Goal: Transaction & Acquisition: Purchase product/service

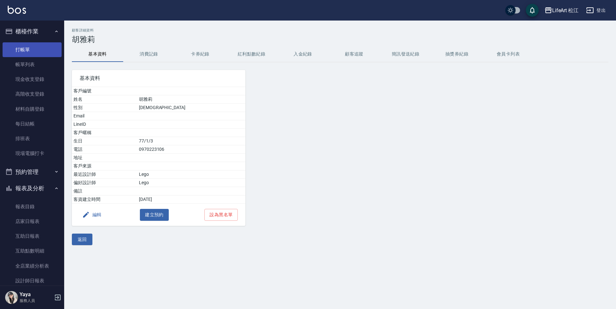
click at [39, 50] on link "打帳單" at bounding box center [32, 49] width 59 height 15
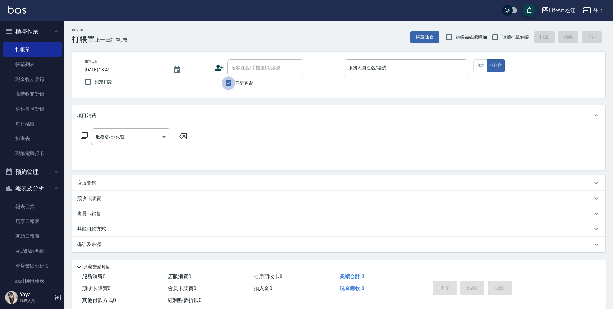
click at [229, 85] on input "不留客資" at bounding box center [228, 82] width 13 height 13
checkbox input "false"
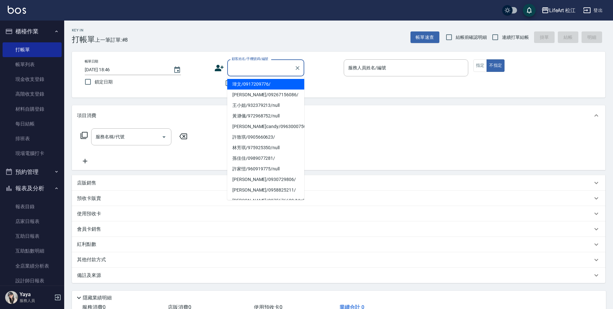
click at [244, 70] on input "顧客姓名/手機號碼/編號" at bounding box center [261, 67] width 62 height 11
type input "ㄑ"
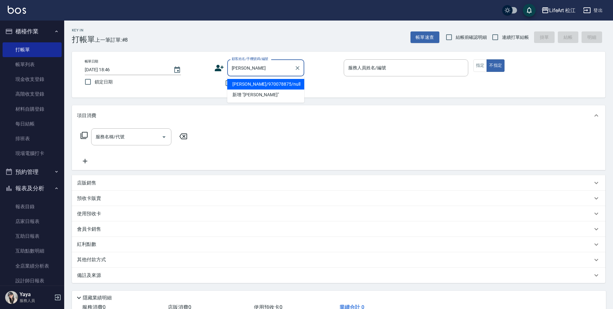
click at [258, 85] on li "[PERSON_NAME]/970078875/null" at bounding box center [265, 84] width 77 height 11
type input "[PERSON_NAME]/970078875/null"
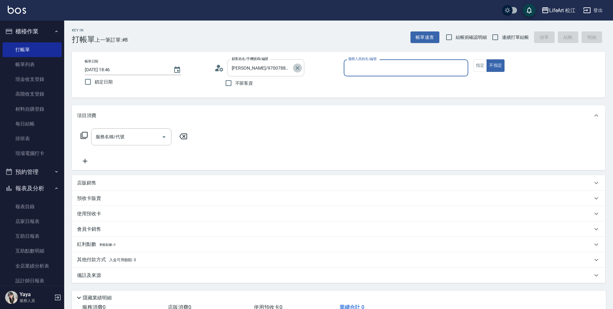
click at [298, 67] on icon "Clear" at bounding box center [297, 68] width 6 height 6
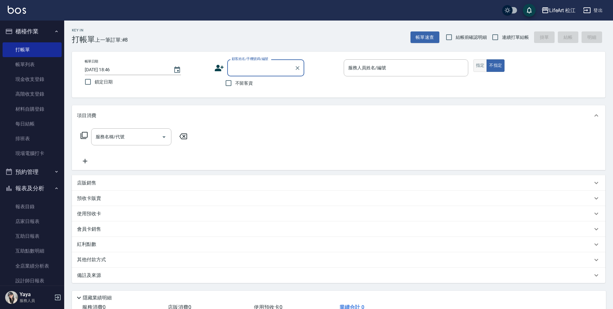
click at [482, 64] on button "指定" at bounding box center [480, 65] width 14 height 13
click at [375, 71] on input "服務人員姓名/編號" at bounding box center [406, 67] width 119 height 11
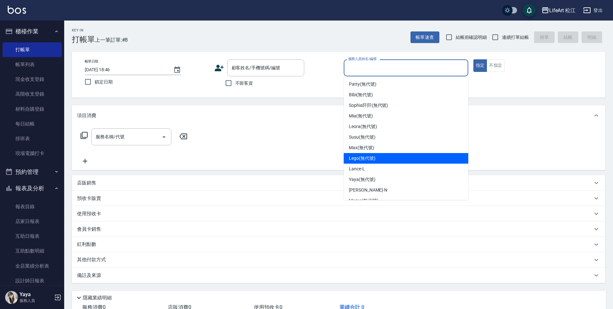
click at [374, 161] on span "Lego (無代號)" at bounding box center [362, 158] width 27 height 7
type input "Lego(無代號)"
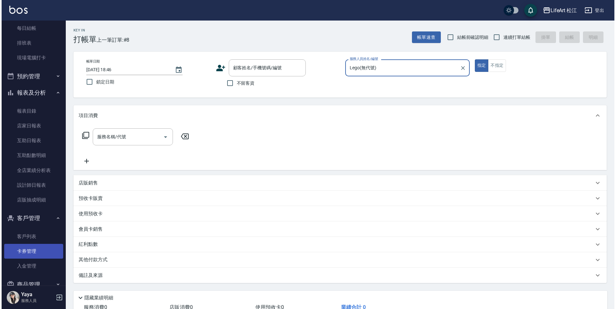
scroll to position [143, 0]
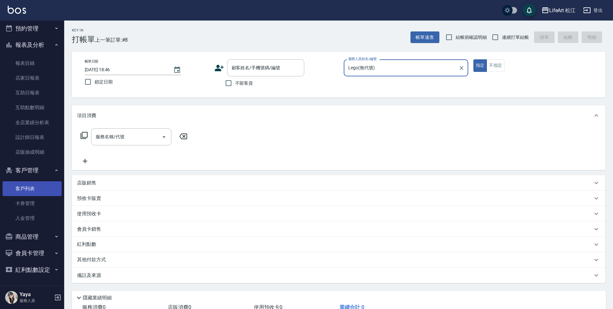
click at [44, 189] on link "客戶列表" at bounding box center [32, 188] width 59 height 15
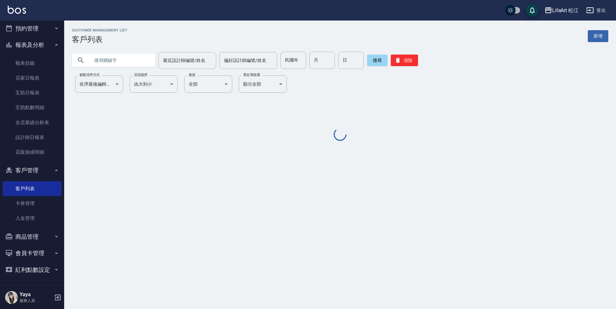
click at [110, 56] on input "text" at bounding box center [120, 60] width 60 height 17
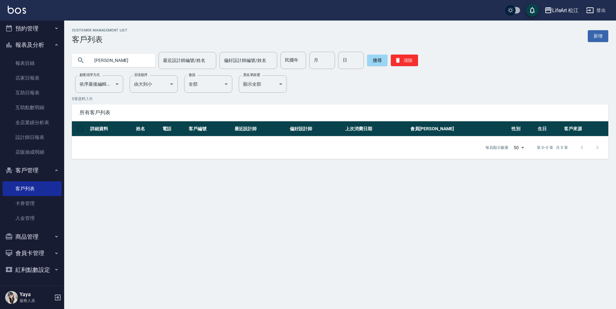
type input "[PERSON_NAME]"
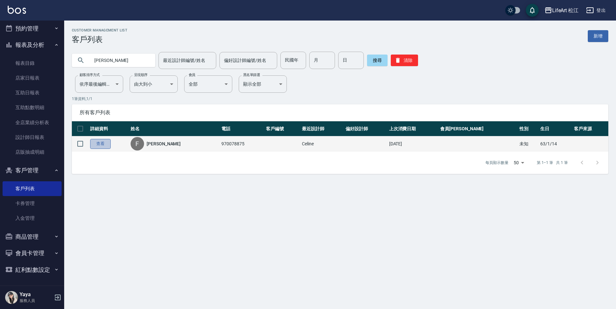
click at [104, 143] on link "查看" at bounding box center [100, 144] width 21 height 10
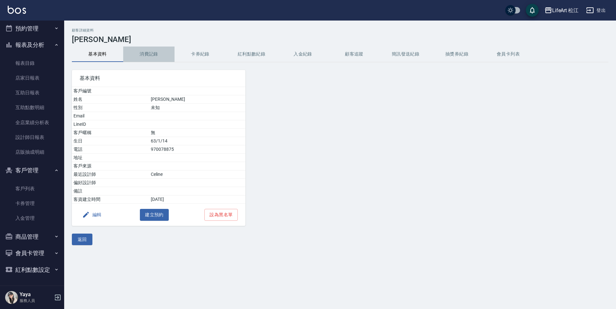
click at [152, 53] on button "消費記錄" at bounding box center [148, 54] width 51 height 15
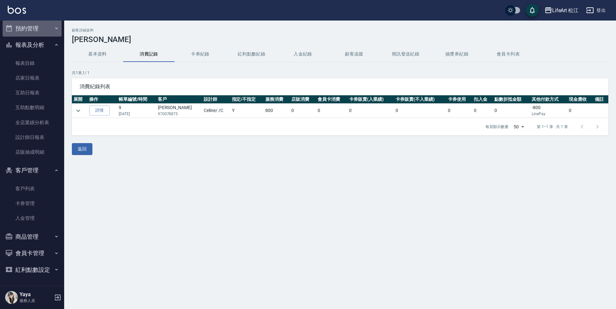
click at [40, 31] on button "預約管理" at bounding box center [32, 28] width 59 height 17
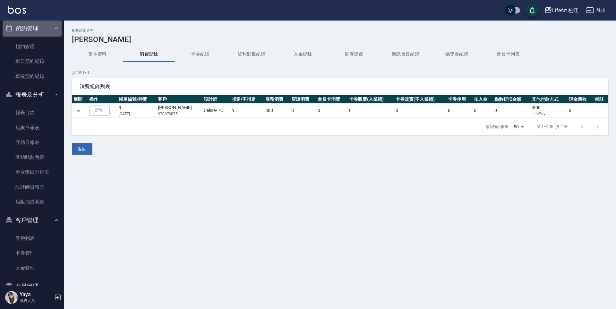
click at [56, 29] on button "預約管理" at bounding box center [32, 28] width 59 height 17
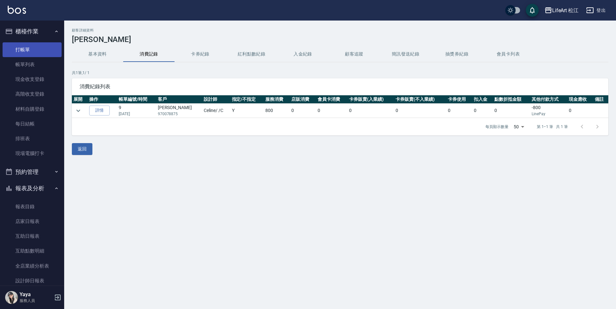
click at [46, 53] on link "打帳單" at bounding box center [32, 49] width 59 height 15
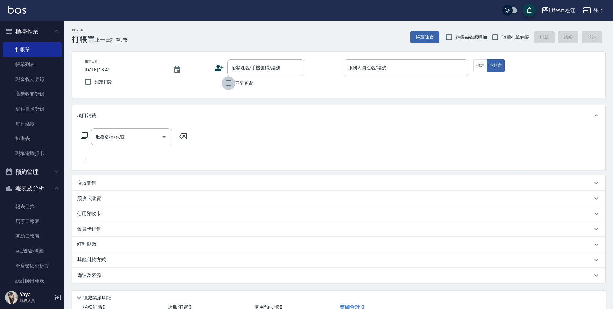
click at [229, 83] on input "不留客資" at bounding box center [228, 82] width 13 height 13
checkbox input "true"
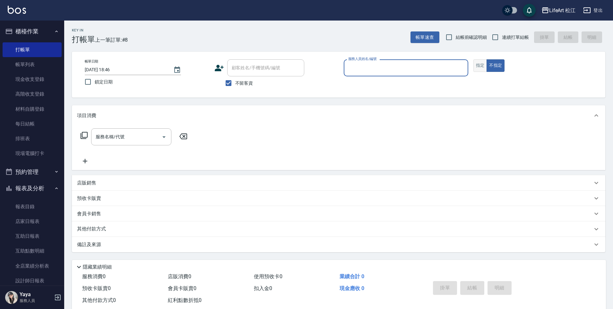
click at [476, 65] on button "指定" at bounding box center [480, 65] width 14 height 13
click at [440, 68] on input "服務人員姓名/編號" at bounding box center [406, 67] width 119 height 11
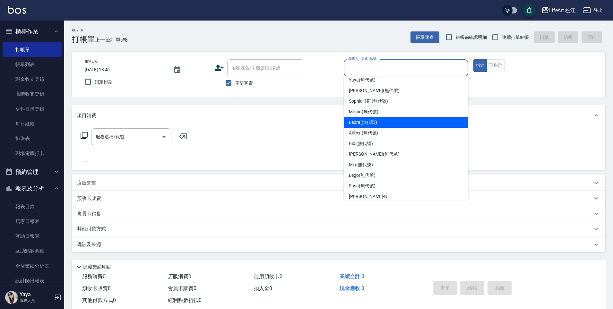
scroll to position [51, 0]
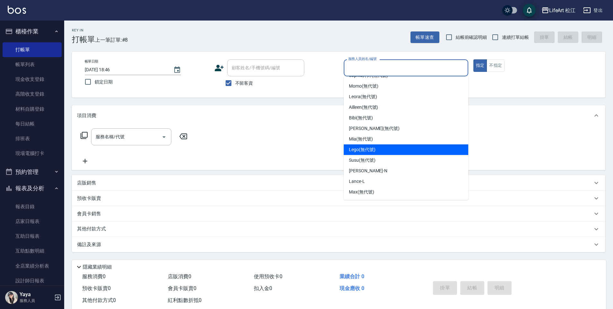
click at [379, 150] on div "Lego (無代號)" at bounding box center [406, 149] width 124 height 11
type input "Lego(無代號)"
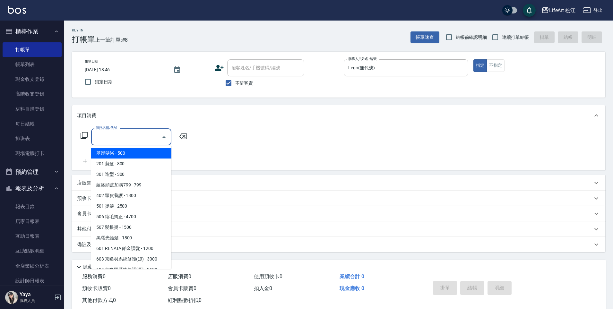
click at [125, 134] on input "服務名稱/代號" at bounding box center [126, 136] width 65 height 11
click at [127, 166] on span "201 剪髮 - 800" at bounding box center [131, 164] width 80 height 11
click at [127, 166] on div "服務名稱/代號 服務名稱/代號" at bounding box center [338, 148] width 533 height 44
type input "201 剪髮(201)"
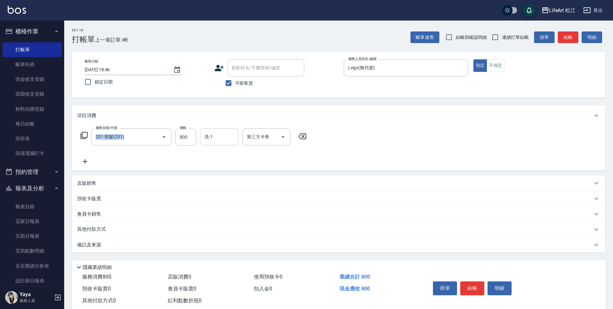
click at [200, 133] on div "洗-1" at bounding box center [219, 136] width 39 height 17
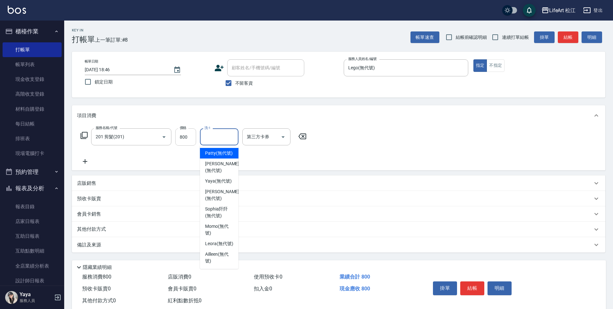
click at [188, 139] on input "800" at bounding box center [185, 136] width 21 height 17
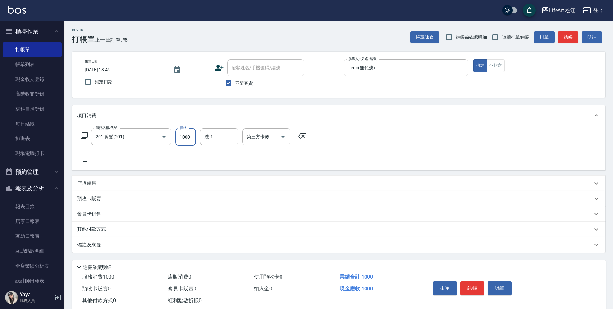
type input "1000"
drag, startPoint x: 101, startPoint y: 247, endPoint x: 131, endPoint y: 247, distance: 29.8
click at [101, 247] on div "備註及來源" at bounding box center [334, 245] width 515 height 7
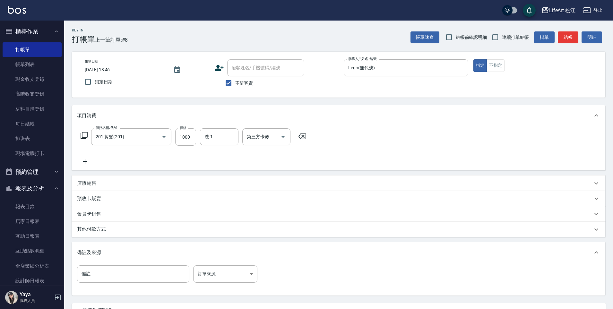
click at [218, 261] on div "備註及來源" at bounding box center [338, 252] width 533 height 21
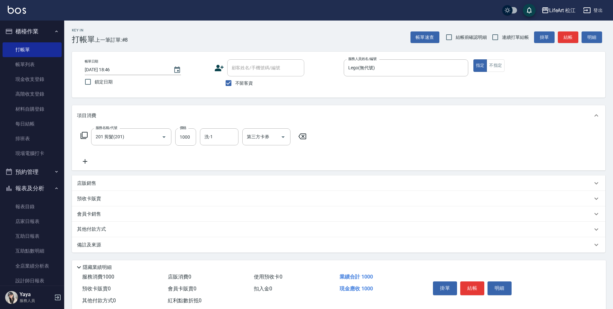
click at [218, 268] on div "隱藏業績明細" at bounding box center [339, 265] width 534 height 11
click at [95, 246] on p "備註及來源" at bounding box center [89, 245] width 24 height 7
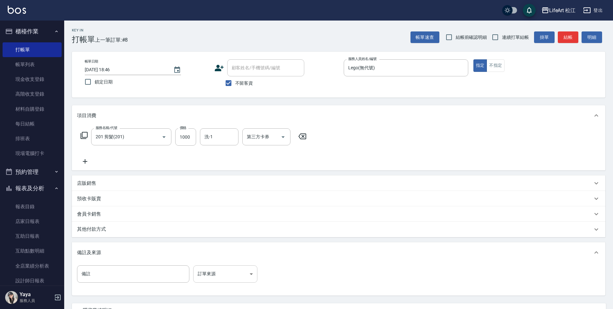
click at [243, 277] on body "LifeArt 松江 登出 櫃檯作業 打帳單 帳單列表 現金收支登錄 高階收支登錄 材料自購登錄 每日結帳 排班表 現場電腦打卡 預約管理 預約管理 單日預約…" at bounding box center [306, 182] width 613 height 365
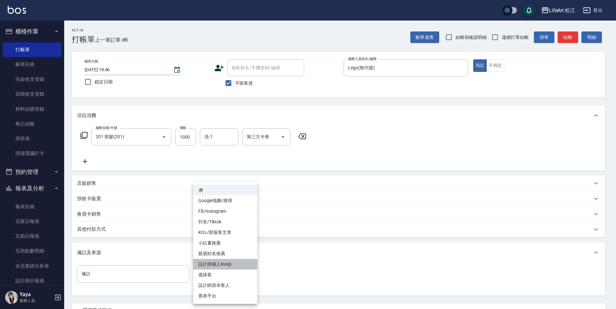
click at [228, 263] on li "設計師個人line@" at bounding box center [225, 264] width 64 height 11
type input "設計師個人line@"
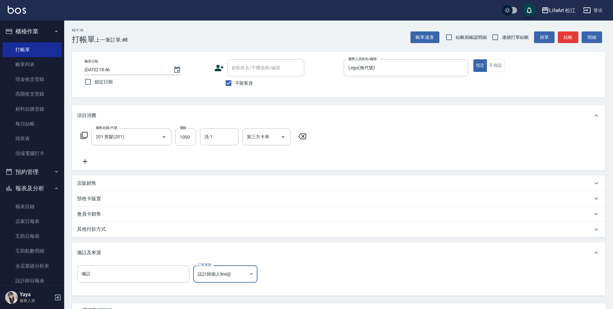
scroll to position [59, 0]
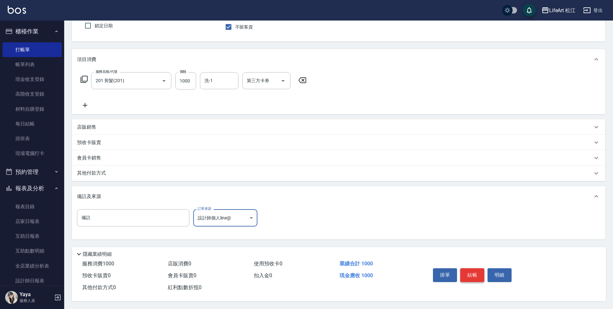
click at [464, 272] on button "結帳" at bounding box center [472, 274] width 24 height 13
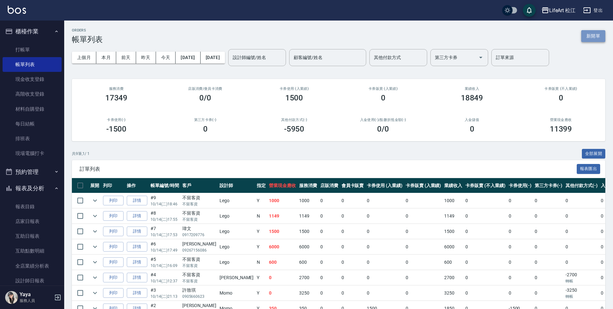
click at [596, 39] on button "新開單" at bounding box center [593, 36] width 24 height 12
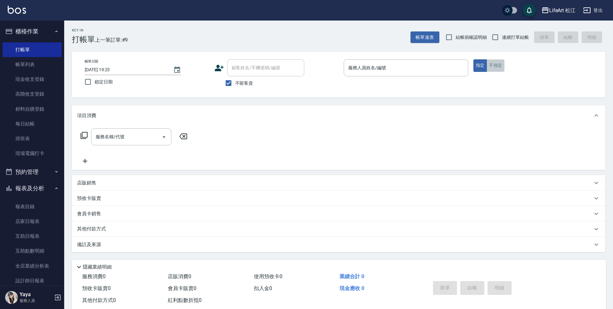
click at [495, 68] on button "不指定" at bounding box center [495, 65] width 18 height 13
click at [393, 69] on input "服務人員姓名/編號" at bounding box center [406, 67] width 119 height 11
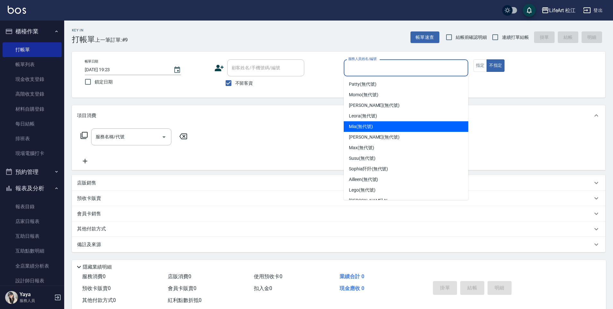
click at [381, 128] on div "Mia (無代號)" at bounding box center [406, 126] width 124 height 11
type input "Mia(無代號)"
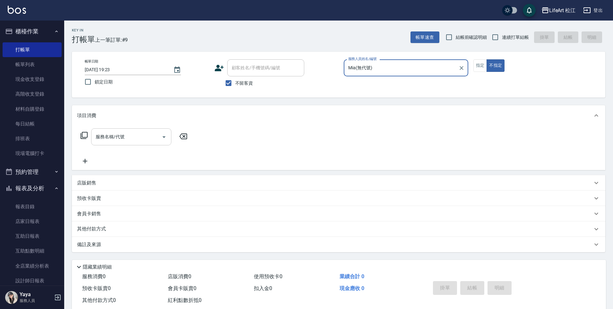
click at [122, 141] on input "服務名稱/代號" at bounding box center [126, 136] width 65 height 11
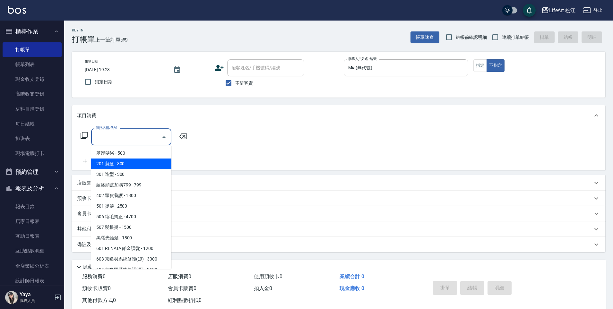
click at [115, 162] on span "201 剪髮 - 800" at bounding box center [131, 164] width 80 height 11
type input "201 剪髮(201)"
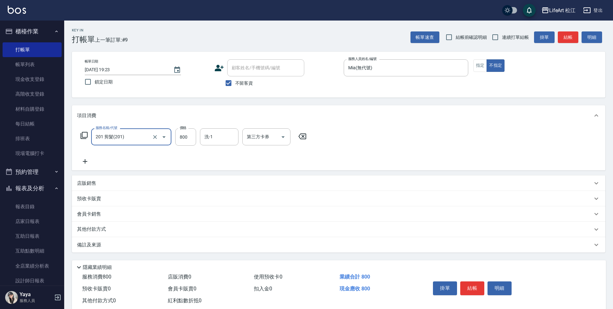
click at [87, 247] on p "備註及來源" at bounding box center [89, 245] width 24 height 7
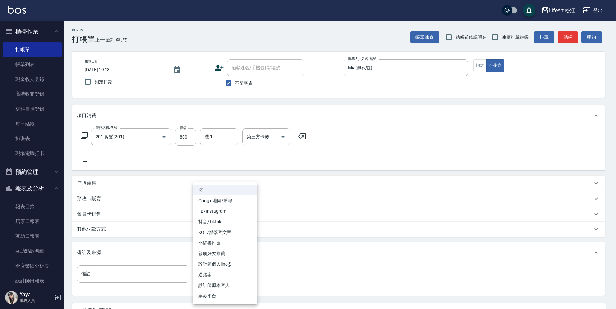
click at [211, 273] on body "LifeArt 松江 登出 櫃檯作業 打帳單 帳單列表 現金收支登錄 高階收支登錄 材料自購登錄 每日結帳 排班表 現場電腦打卡 預約管理 預約管理 單日預約…" at bounding box center [308, 182] width 616 height 365
click at [227, 273] on li "過路客" at bounding box center [225, 275] width 64 height 11
type input "過路客"
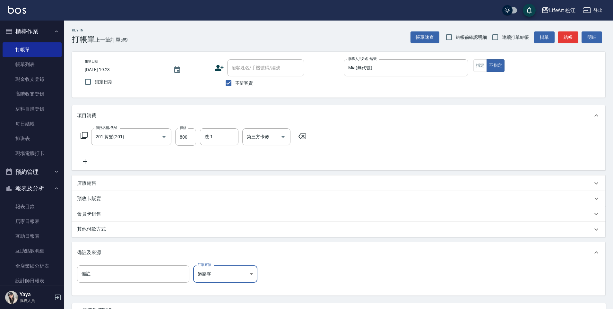
scroll to position [59, 0]
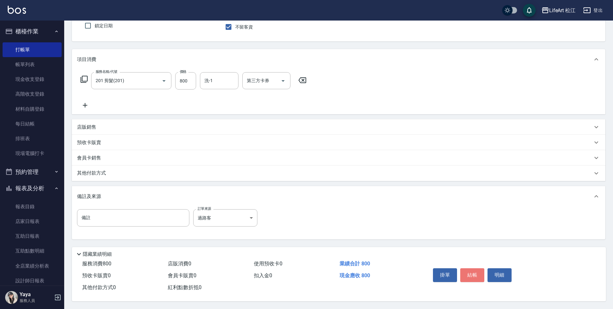
drag, startPoint x: 470, startPoint y: 272, endPoint x: 468, endPoint y: 270, distance: 3.4
click at [470, 273] on button "結帳" at bounding box center [472, 274] width 24 height 13
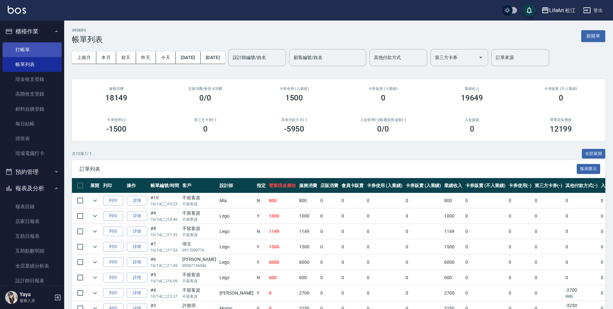
click at [38, 46] on link "打帳單" at bounding box center [32, 49] width 59 height 15
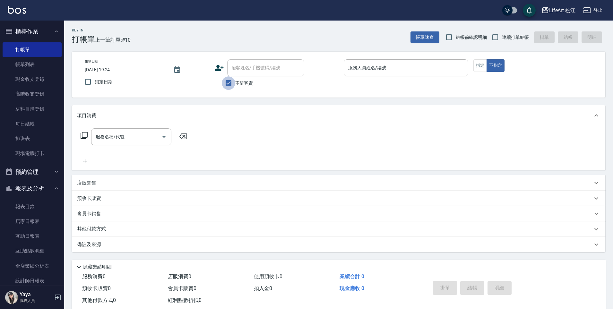
click at [230, 84] on input "不留客資" at bounding box center [228, 82] width 13 height 13
checkbox input "false"
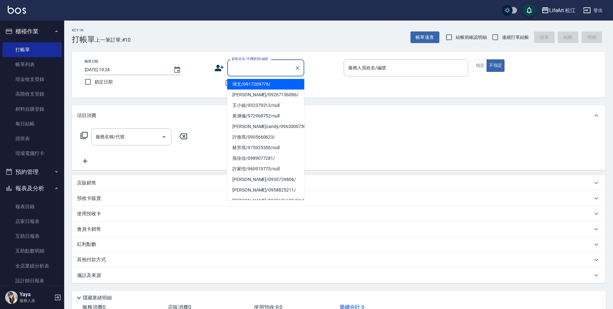
click at [252, 65] on div "顧客姓名/手機號碼/編號 顧客姓名/手機號碼/編號" at bounding box center [265, 67] width 77 height 17
type input "f"
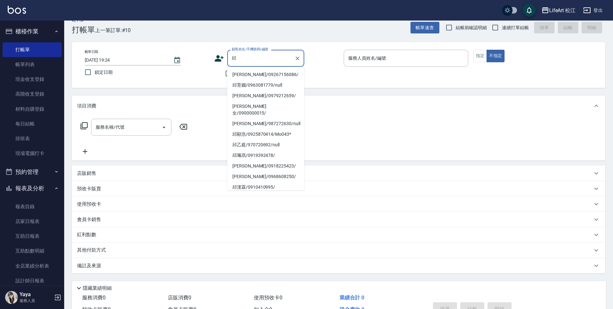
scroll to position [24, 0]
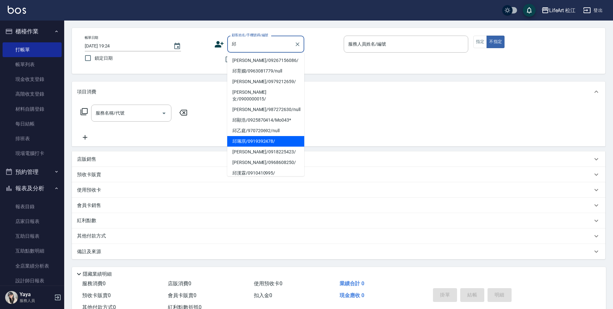
click at [271, 136] on li "邱珮琪/0919392478/" at bounding box center [265, 141] width 77 height 11
type input "邱珮琪/0919392478/"
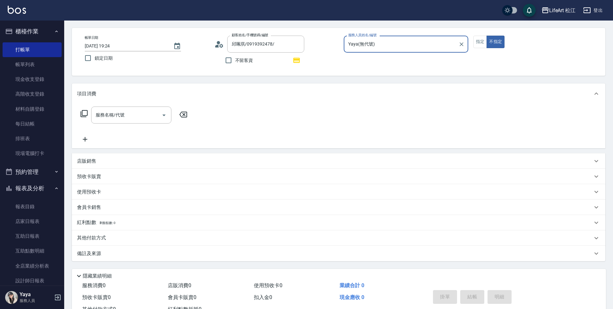
type input "Yaya(無代號)"
click at [476, 43] on button "指定" at bounding box center [480, 42] width 14 height 13
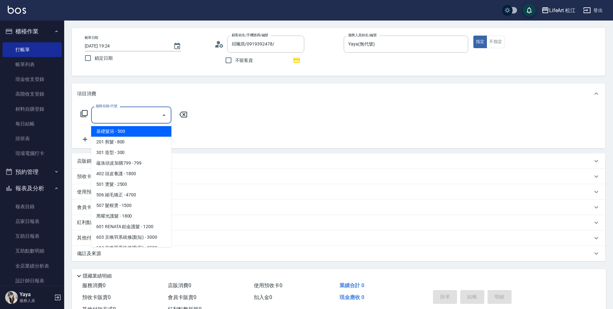
click at [124, 113] on input "服務名稱/代號" at bounding box center [126, 114] width 65 height 11
click at [125, 143] on span "201 剪髮 - 800" at bounding box center [131, 142] width 80 height 11
type input "201 剪髮(201)"
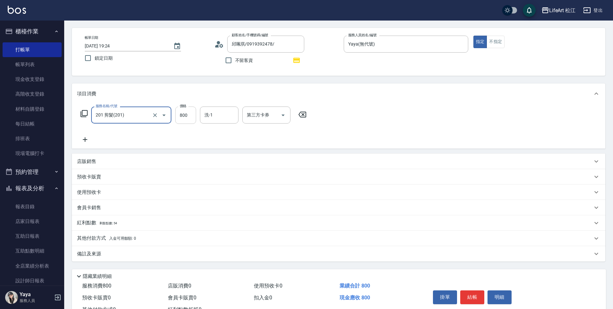
click at [193, 114] on input "800" at bounding box center [185, 115] width 21 height 17
type input "1000"
click at [87, 139] on icon at bounding box center [85, 140] width 16 height 8
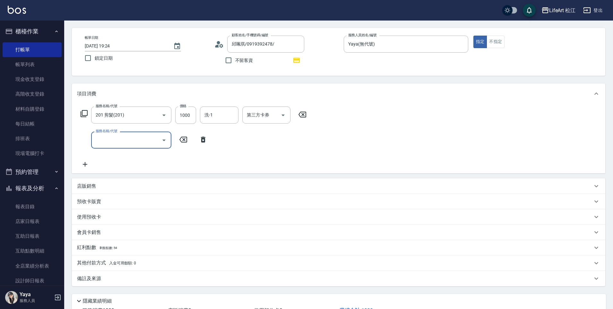
click at [126, 143] on input "服務名稱/代號" at bounding box center [126, 139] width 65 height 11
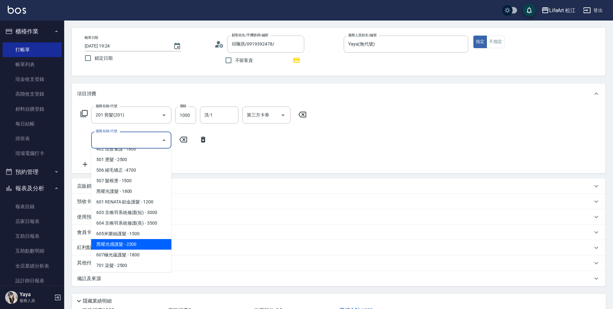
scroll to position [72, 0]
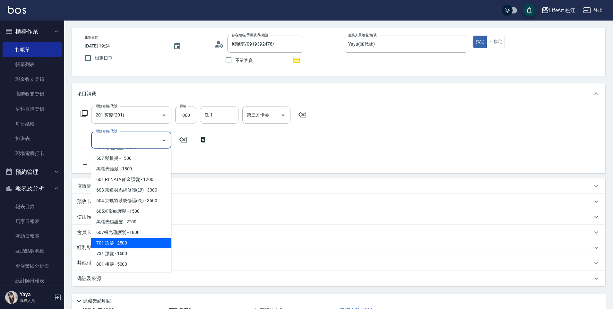
click at [149, 246] on span "701 染髮 - 2500" at bounding box center [131, 243] width 80 height 11
type input "701 染髮(701)"
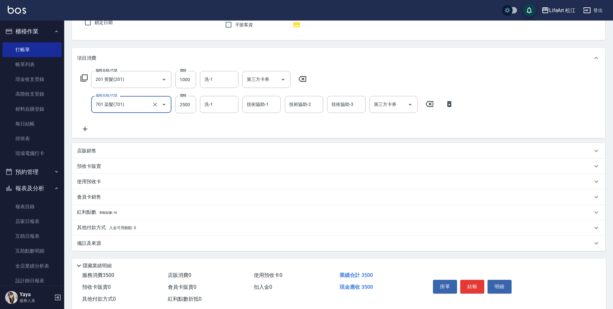
scroll to position [74, 0]
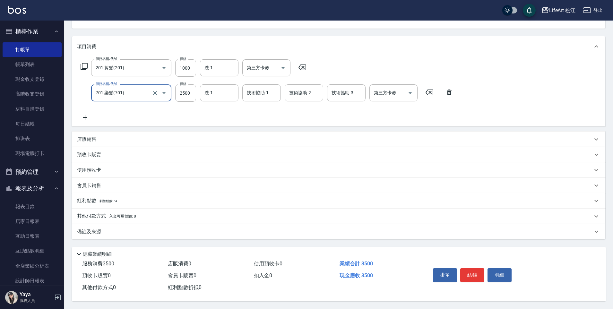
click at [87, 114] on icon at bounding box center [85, 118] width 16 height 8
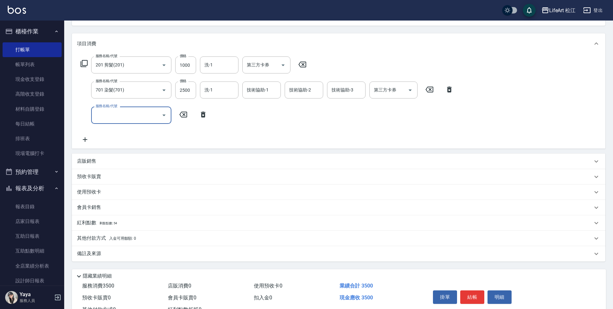
click at [139, 118] on input "服務名稱/代號" at bounding box center [126, 114] width 65 height 11
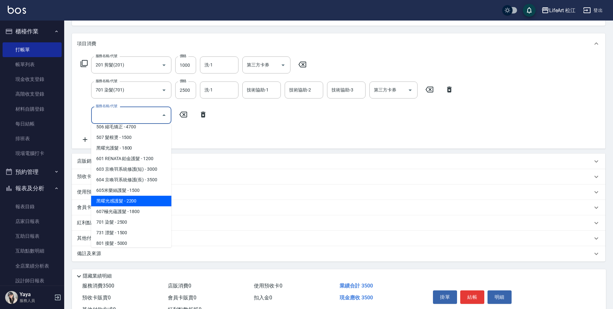
scroll to position [72, 0]
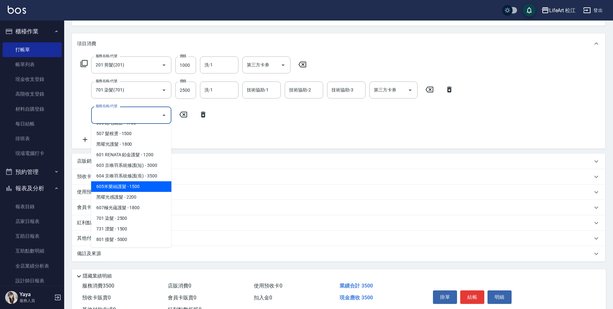
click at [145, 186] on span "605米樂絲護髮 - 1500" at bounding box center [131, 186] width 80 height 11
type input "605米樂絲護髮(605)"
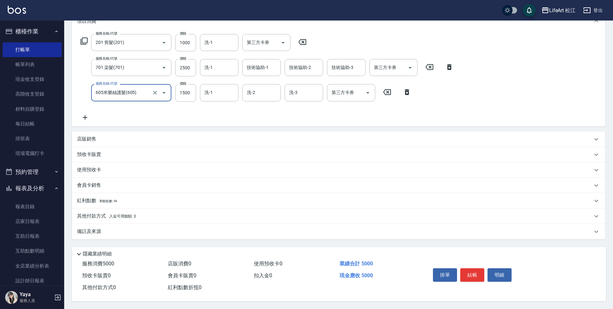
scroll to position [99, 0]
click at [132, 235] on div "備註及來源" at bounding box center [338, 231] width 533 height 15
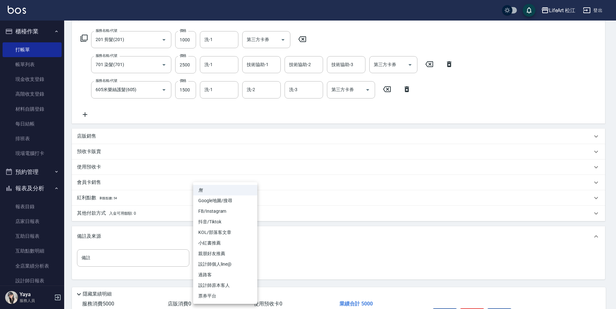
click at [213, 259] on body "LifeArt 松江 登出 櫃檯作業 打帳單 帳單列表 現金收支登錄 高階收支登錄 材料自購登錄 每日結帳 排班表 現場電腦打卡 預約管理 預約管理 單日預約…" at bounding box center [308, 125] width 616 height 448
click at [227, 288] on li "設計師原本客人" at bounding box center [225, 285] width 64 height 11
type input "設計師原本客人"
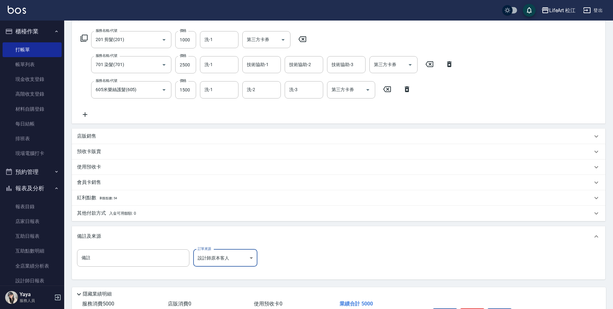
click at [97, 210] on p "其他付款方式 入金可用餘額: 0" at bounding box center [106, 213] width 59 height 7
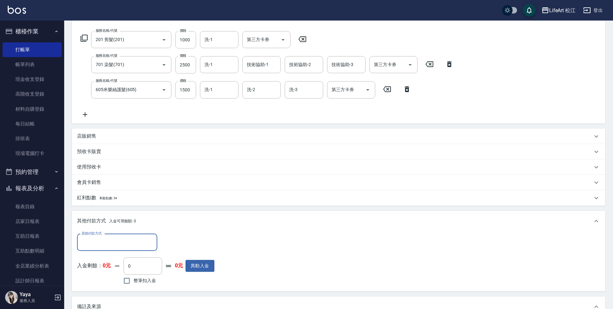
scroll to position [0, 0]
click at [95, 247] on input "其他付款方式" at bounding box center [117, 242] width 74 height 11
click at [94, 277] on span "信用卡" at bounding box center [117, 280] width 80 height 11
type input "信用卡"
click at [186, 241] on input "0" at bounding box center [185, 242] width 48 height 17
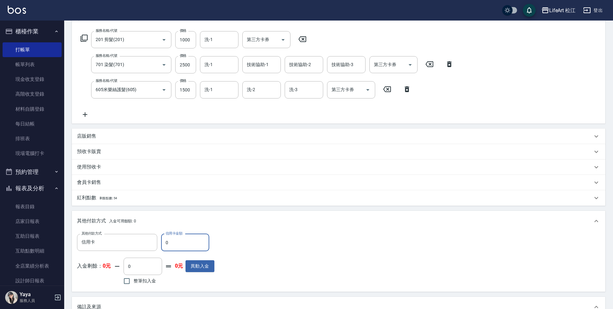
click at [187, 242] on input "0" at bounding box center [185, 242] width 48 height 17
drag, startPoint x: 187, startPoint y: 242, endPoint x: 197, endPoint y: 256, distance: 17.5
click at [196, 255] on div "其他付款方式 信用卡 其他付款方式 信用卡金額 0 信用卡金額 入金剩餘： 0元 0 ​ 整筆扣入金 0元 異動入金" at bounding box center [145, 260] width 137 height 53
type input "5000"
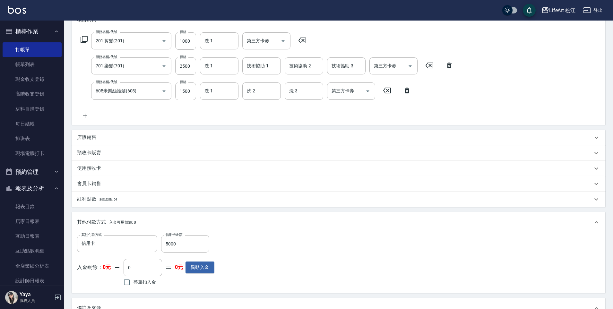
click at [144, 193] on div "紅利點數 剩餘點數: 54" at bounding box center [338, 199] width 533 height 15
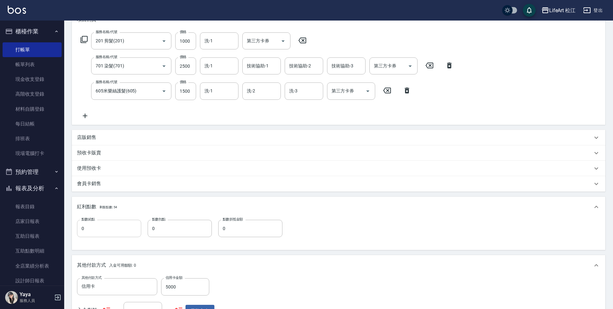
click at [125, 228] on input "0" at bounding box center [109, 228] width 64 height 17
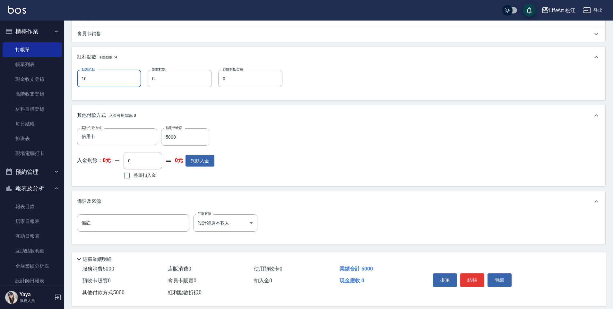
scroll to position [256, 0]
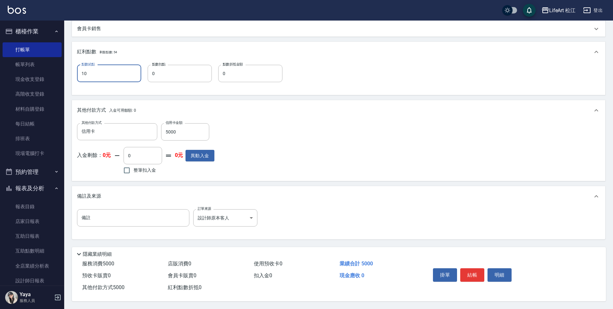
type input "10"
click at [292, 176] on div "其他付款方式 信用卡 其他付款方式 信用卡金額 5000 信用卡金額 入金剩餘： 0元 0 ​ 整筆扣入金 0元 異動入金" at bounding box center [338, 151] width 533 height 60
click at [470, 271] on button "結帳" at bounding box center [472, 274] width 24 height 13
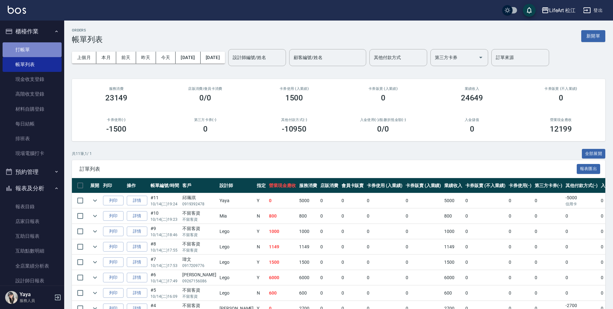
click at [33, 50] on link "打帳單" at bounding box center [32, 49] width 59 height 15
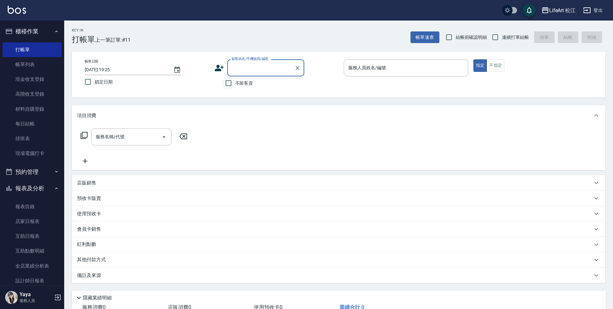
click at [229, 82] on input "不留客資" at bounding box center [228, 82] width 13 height 13
checkbox input "true"
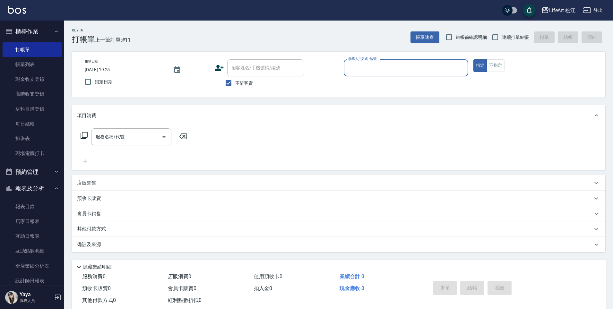
click at [392, 71] on input "服務人員姓名/編號" at bounding box center [406, 67] width 119 height 11
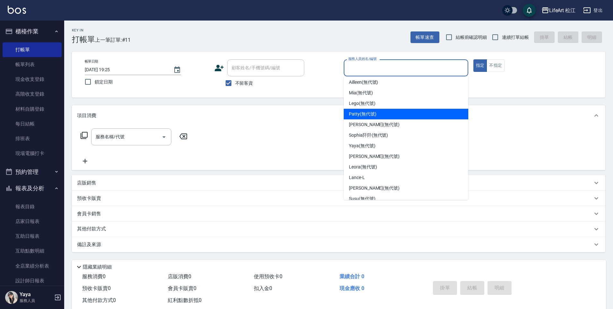
scroll to position [51, 0]
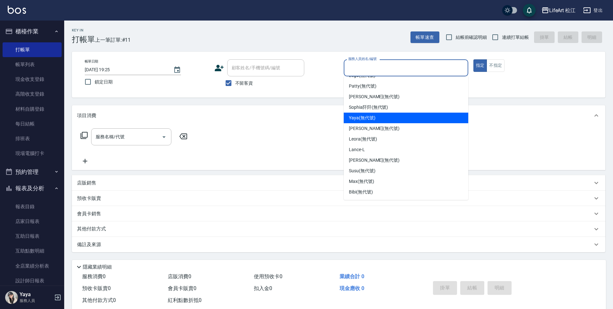
click at [387, 120] on div "Yaya (無代號)" at bounding box center [406, 118] width 124 height 11
type input "Yaya(無代號)"
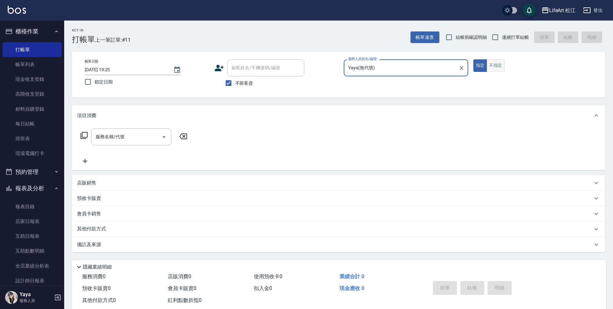
click at [496, 69] on button "不指定" at bounding box center [495, 65] width 18 height 13
click at [142, 136] on input "服務名稱/代號" at bounding box center [126, 136] width 65 height 11
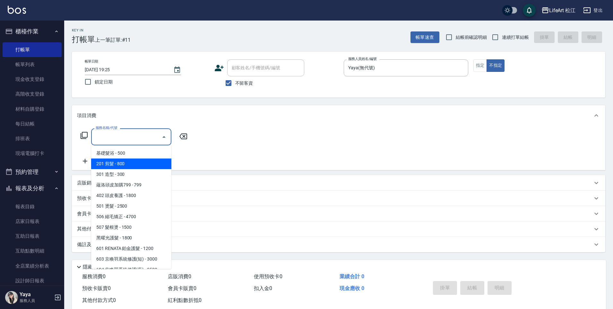
click at [133, 163] on span "201 剪髮 - 800" at bounding box center [131, 164] width 80 height 11
type input "201 剪髮(201)"
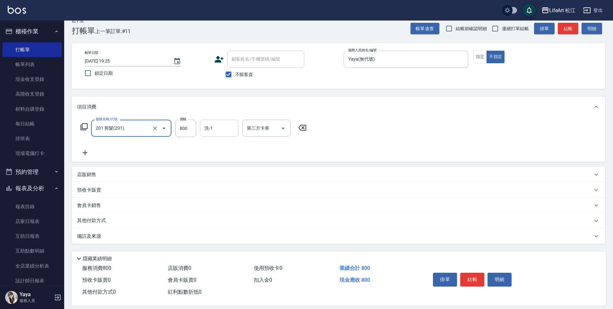
scroll to position [16, 0]
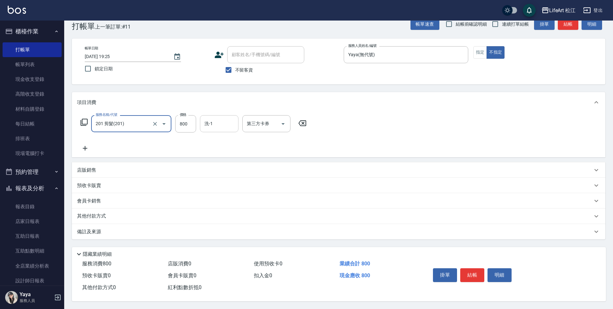
click at [212, 124] on input "洗-1" at bounding box center [219, 123] width 33 height 11
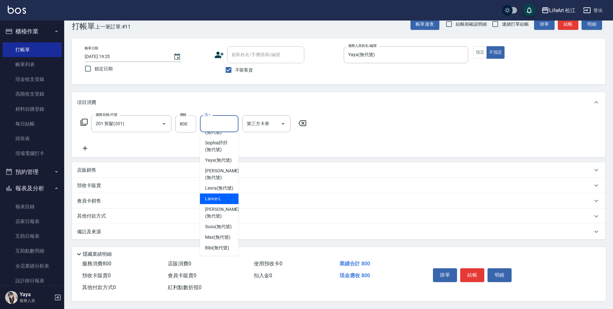
scroll to position [125, 0]
click at [222, 223] on span "Susu (無代號)" at bounding box center [218, 226] width 27 height 7
type input "Susu(無代號)"
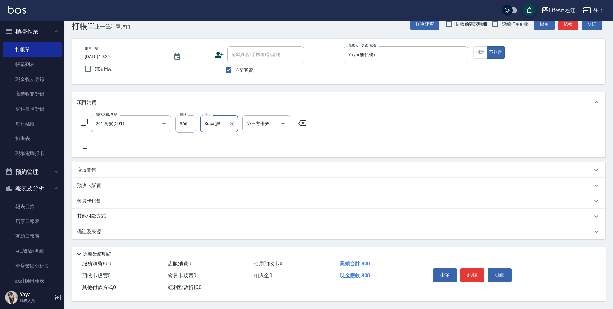
click at [250, 224] on div "備註及來源" at bounding box center [338, 231] width 533 height 15
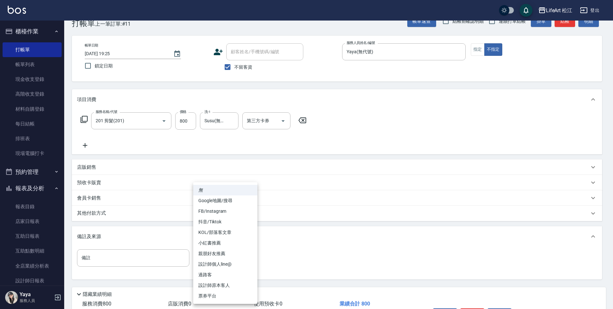
click at [227, 265] on body "LifeArt 松江 登出 櫃檯作業 打帳單 帳單列表 現金收支登錄 高階收支登錄 材料自購登錄 每日結帳 排班表 現場電腦打卡 預約管理 預約管理 單日預約…" at bounding box center [306, 166] width 613 height 365
click at [238, 204] on li "Google地圖/搜尋" at bounding box center [225, 200] width 64 height 11
type input "Google地圖/搜尋"
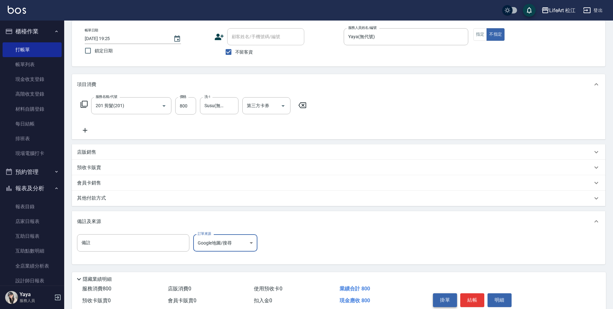
scroll to position [59, 0]
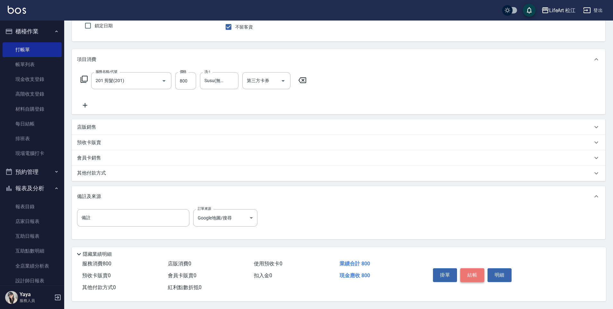
click at [467, 272] on button "結帳" at bounding box center [472, 274] width 24 height 13
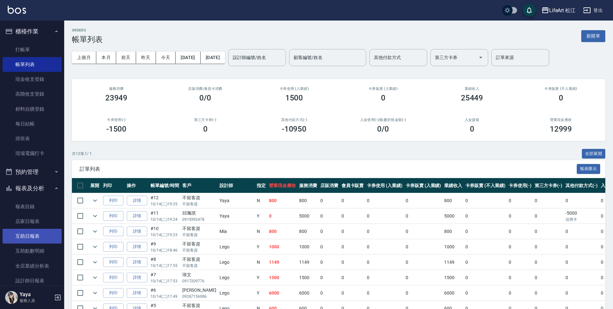
click at [40, 236] on link "互助日報表" at bounding box center [32, 236] width 59 height 15
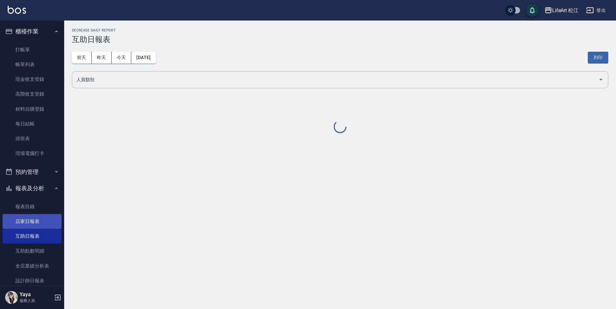
click at [36, 220] on link "店家日報表" at bounding box center [32, 221] width 59 height 15
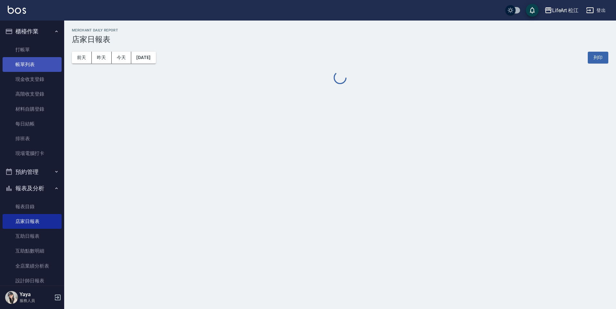
click at [38, 66] on link "帳單列表" at bounding box center [32, 64] width 59 height 15
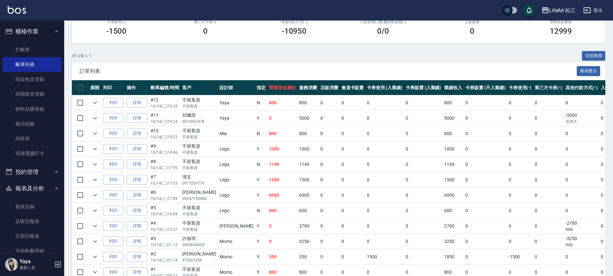
scroll to position [98, 0]
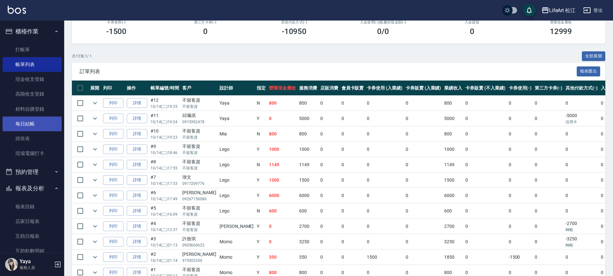
click at [30, 121] on link "每日結帳" at bounding box center [32, 123] width 59 height 15
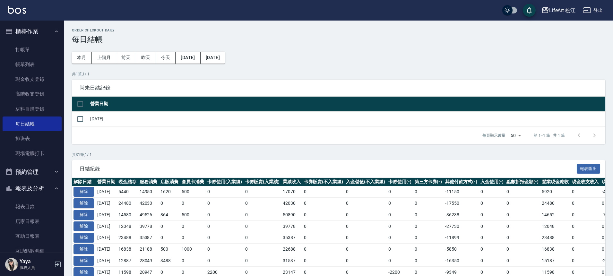
scroll to position [1, 0]
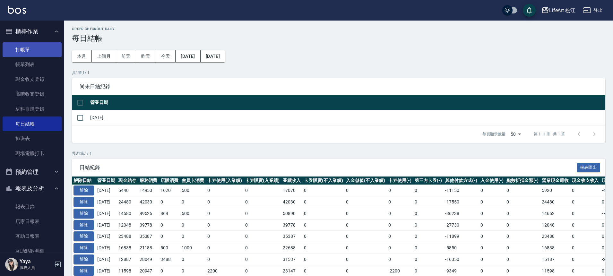
click at [39, 56] on link "打帳單" at bounding box center [32, 49] width 59 height 15
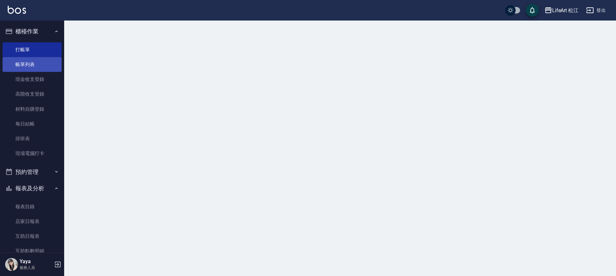
click at [40, 62] on link "帳單列表" at bounding box center [32, 64] width 59 height 15
click at [40, 63] on link "帳單列表" at bounding box center [32, 64] width 59 height 15
click at [39, 63] on link "帳單列表" at bounding box center [32, 64] width 59 height 15
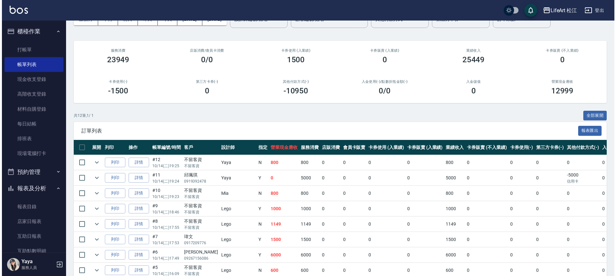
scroll to position [44, 0]
